Goal: Find specific page/section: Find specific page/section

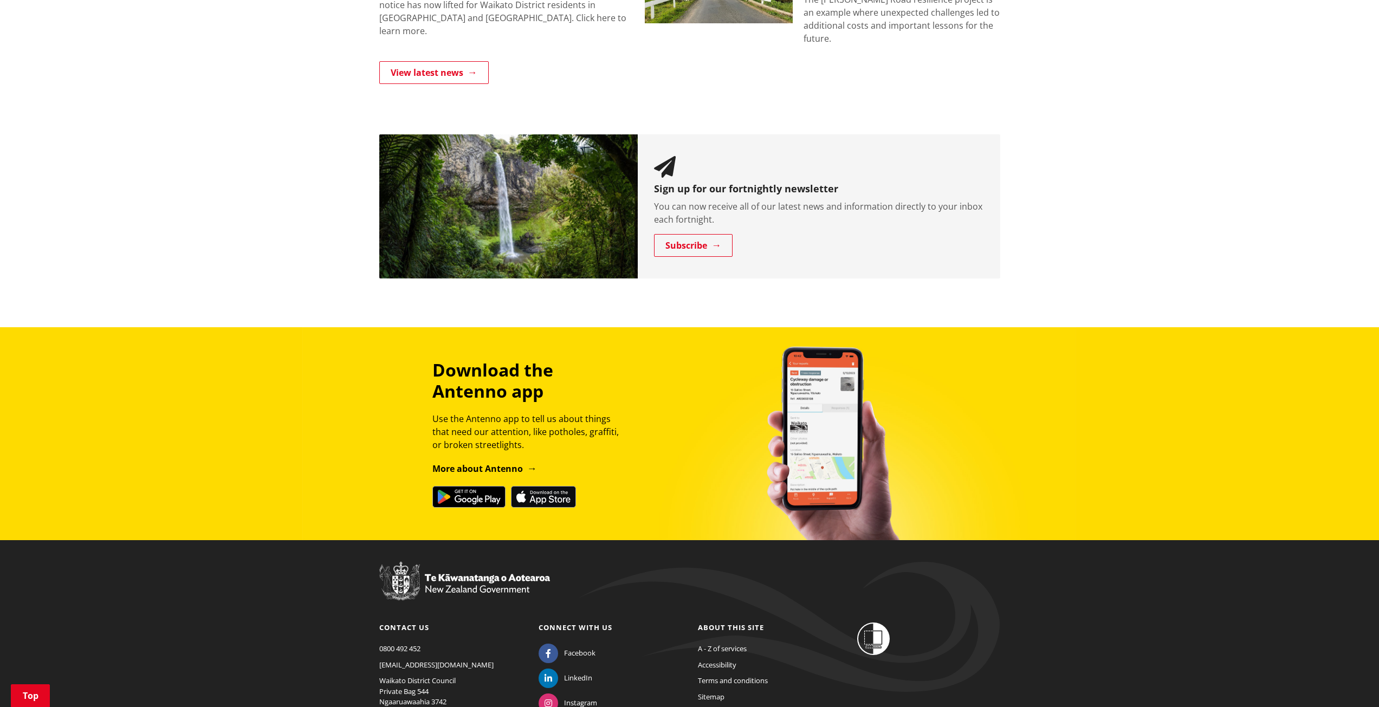
scroll to position [705, 0]
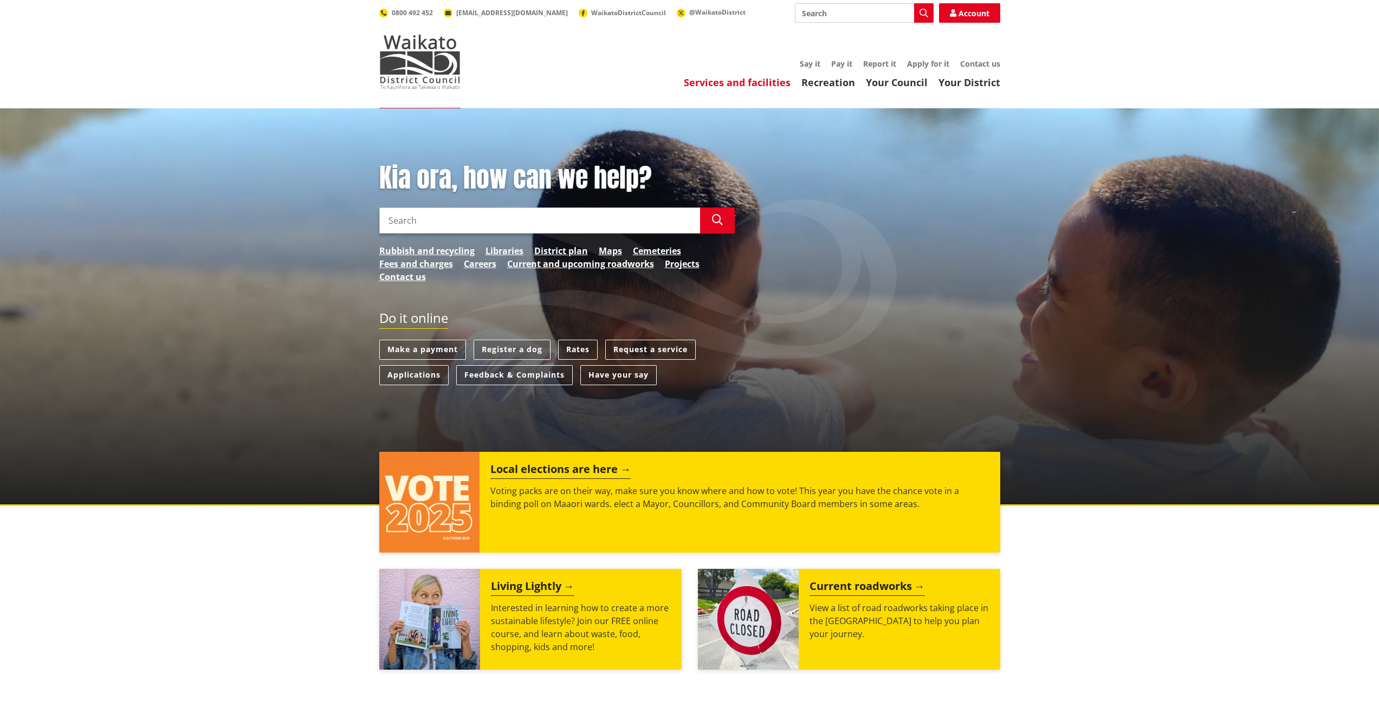
click at [716, 86] on link "Services and facilities" at bounding box center [737, 82] width 107 height 13
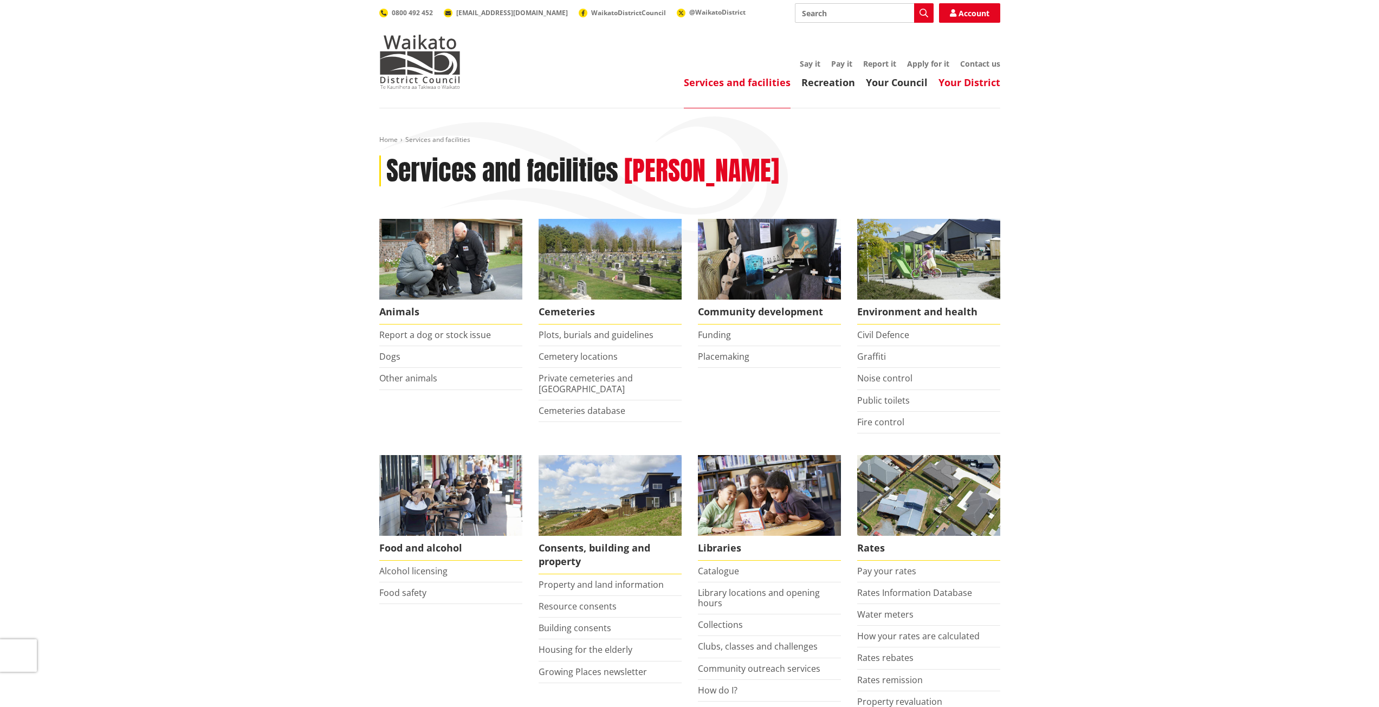
click at [948, 85] on link "Your District" at bounding box center [970, 82] width 62 height 13
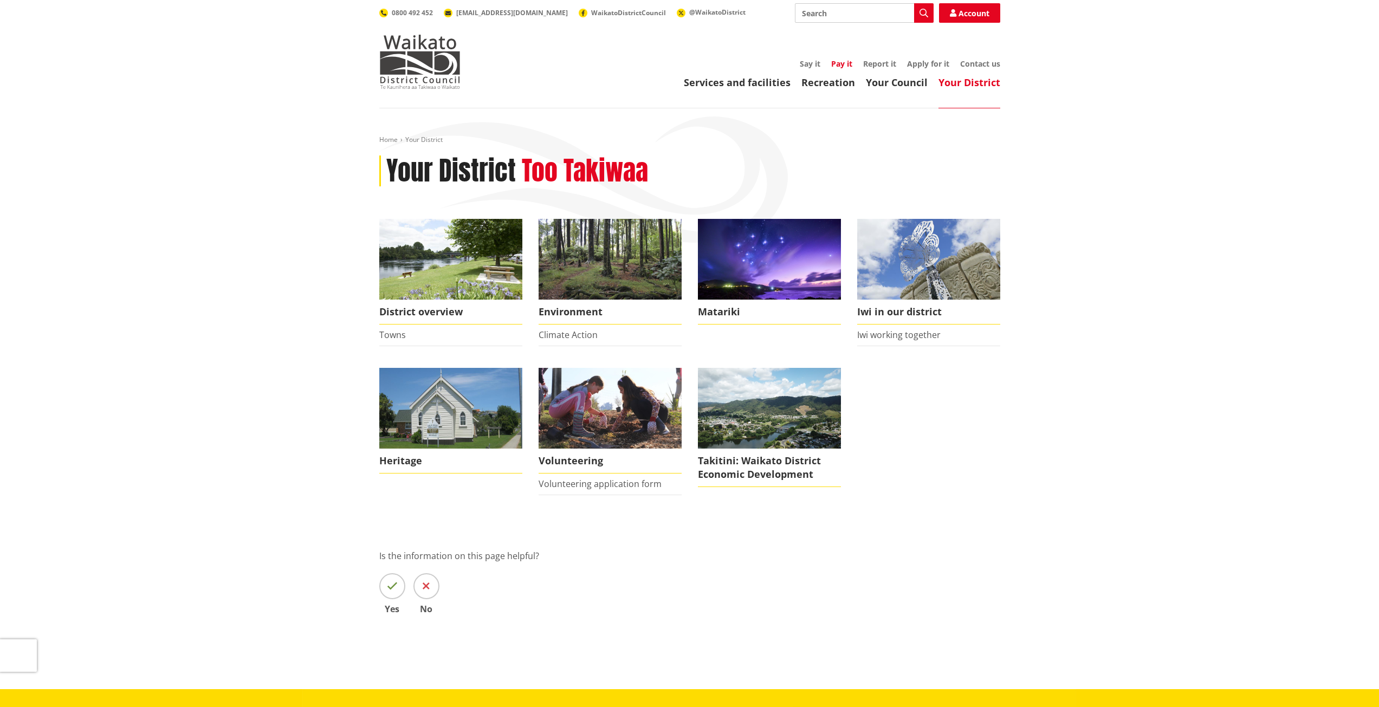
click at [837, 65] on link "Pay it" at bounding box center [841, 64] width 21 height 10
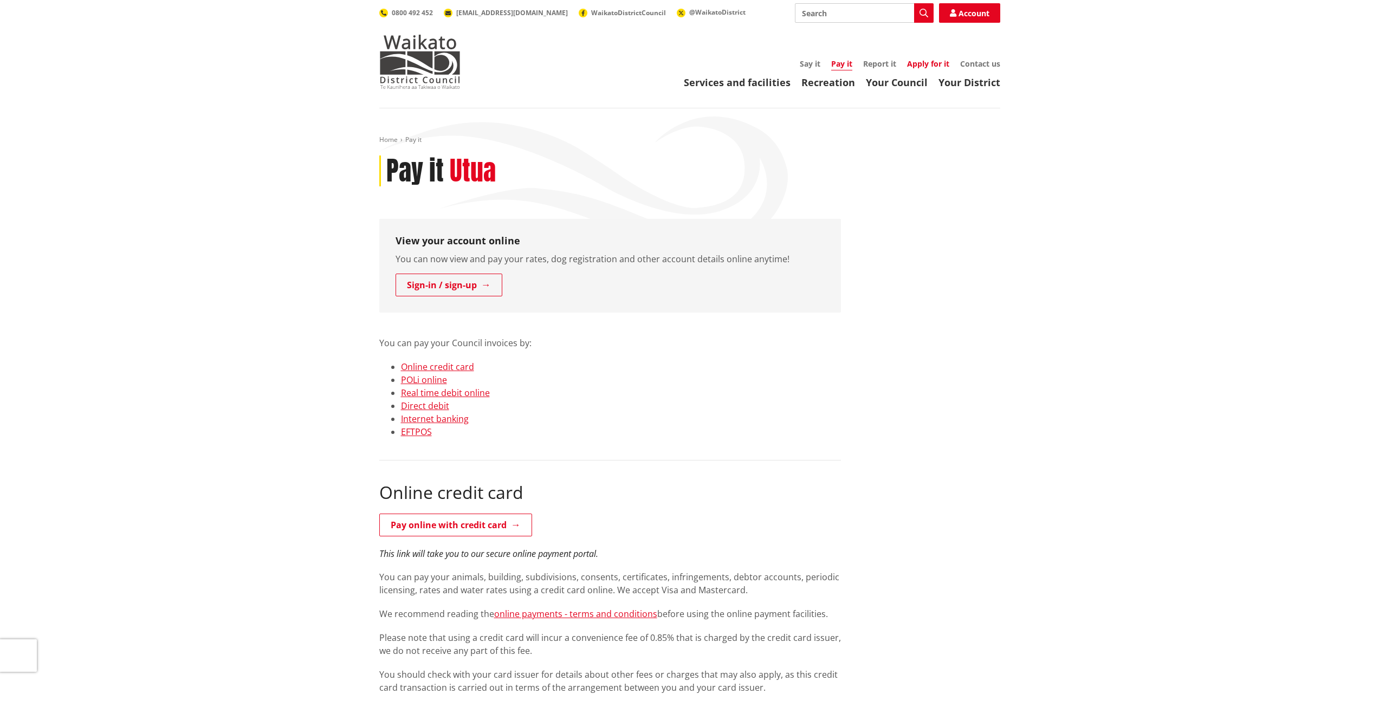
click at [922, 60] on link "Apply for it" at bounding box center [928, 64] width 42 height 10
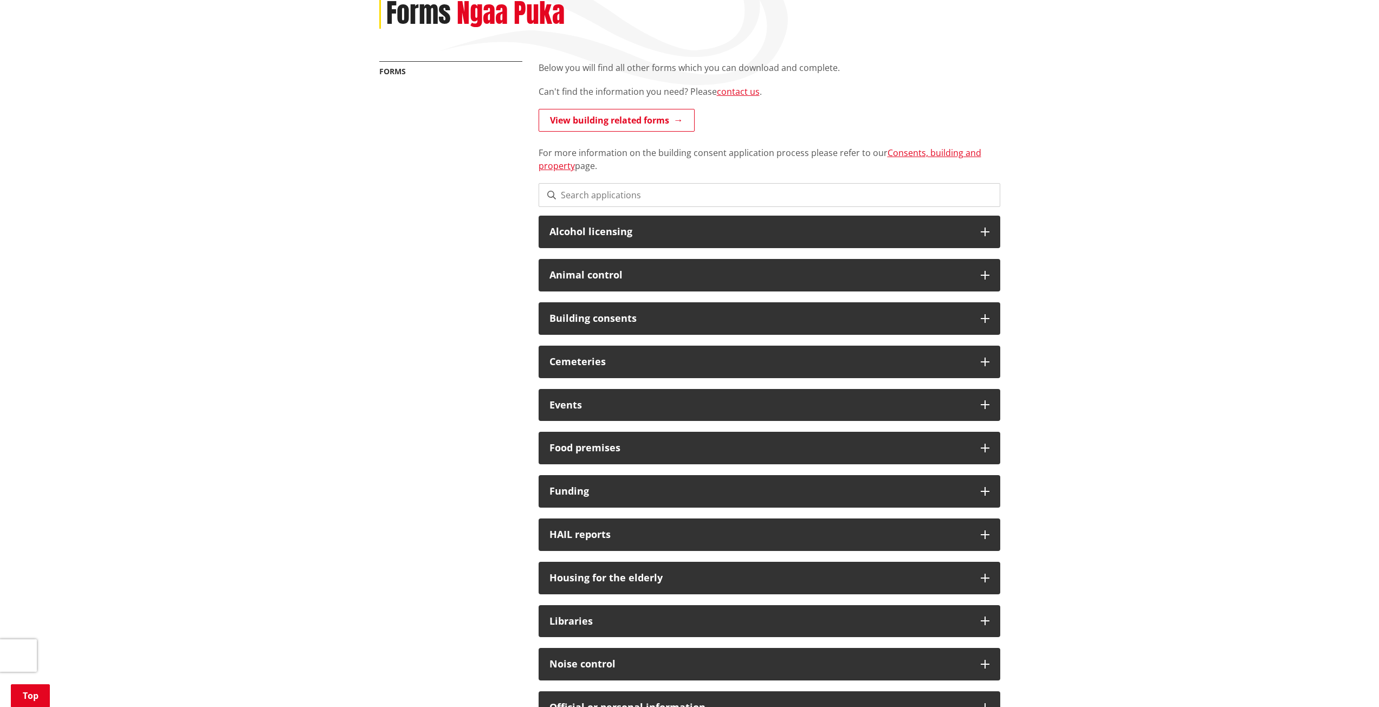
scroll to position [163, 0]
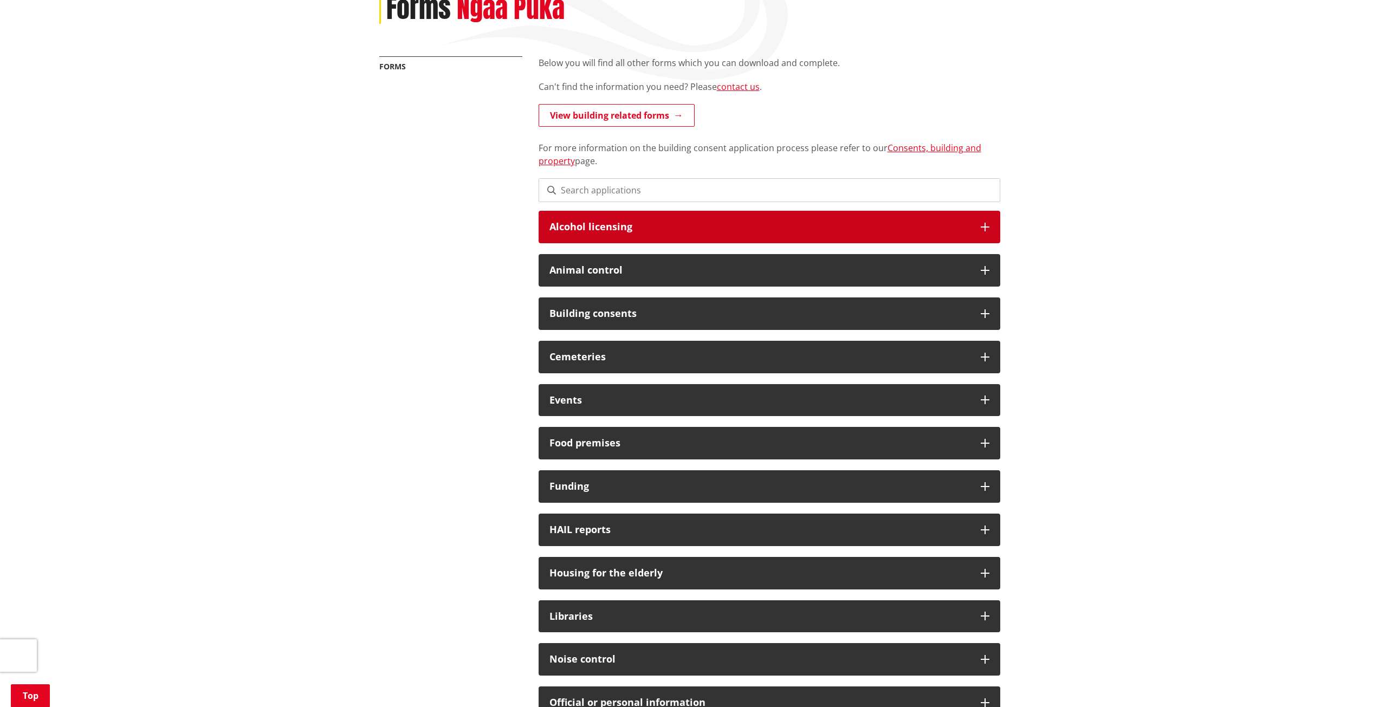
click at [978, 227] on div "Alcohol licensing" at bounding box center [770, 227] width 462 height 33
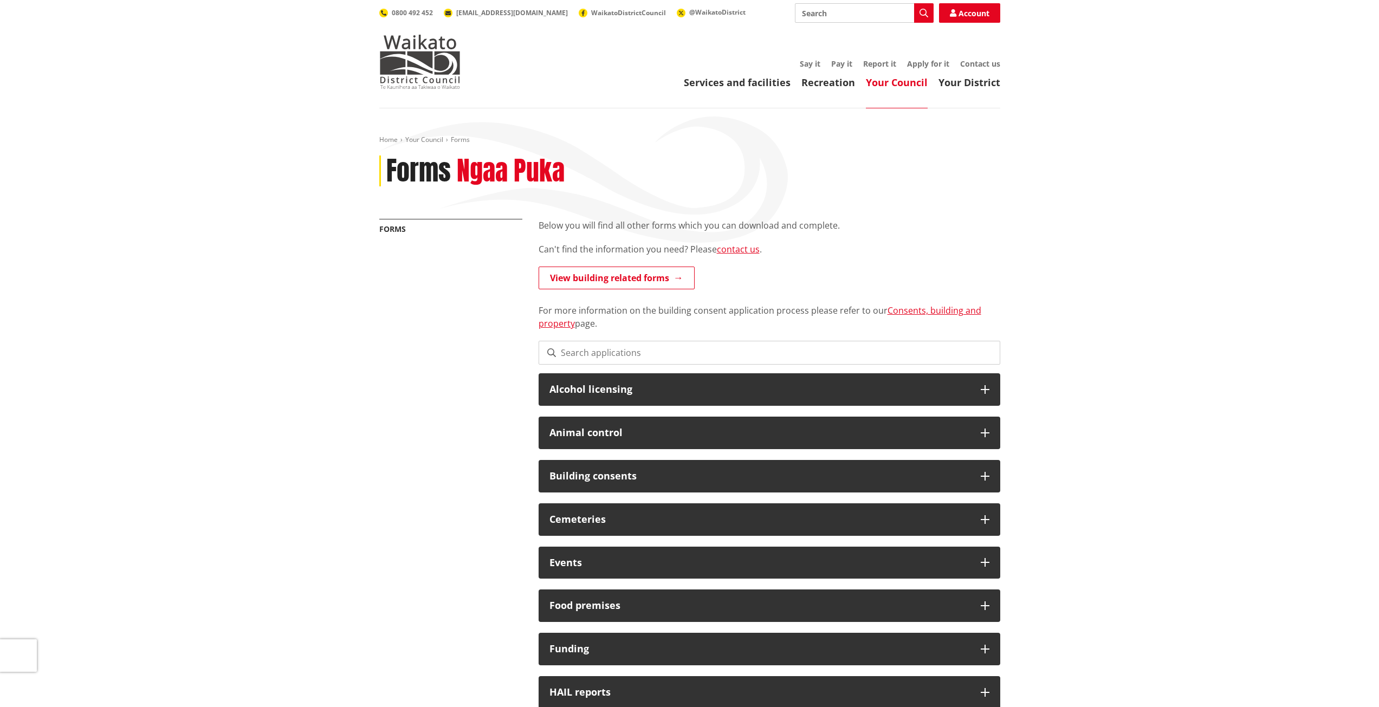
scroll to position [163, 0]
